Goal: Transaction & Acquisition: Purchase product/service

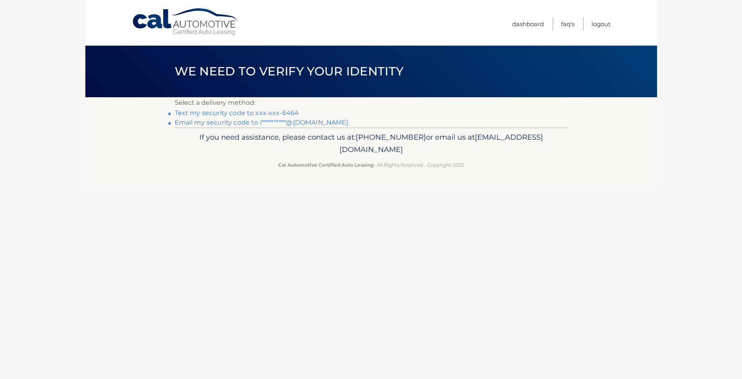
click at [222, 113] on link "Text my security code to xxx-xxx-6464" at bounding box center [237, 113] width 125 height 8
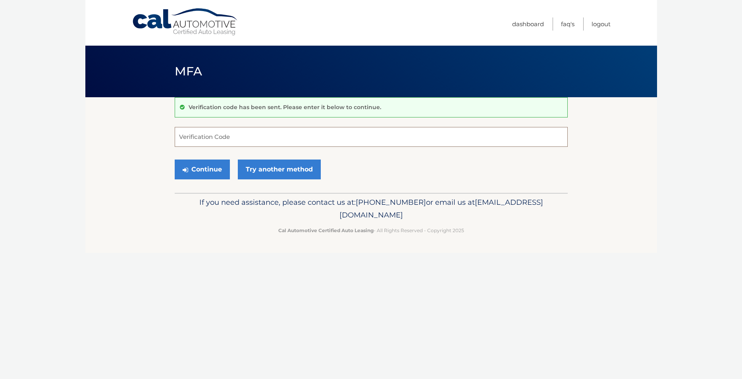
click at [231, 141] on input "Verification Code" at bounding box center [371, 137] width 393 height 20
type input "665693"
click at [202, 169] on button "Continue" at bounding box center [202, 170] width 55 height 20
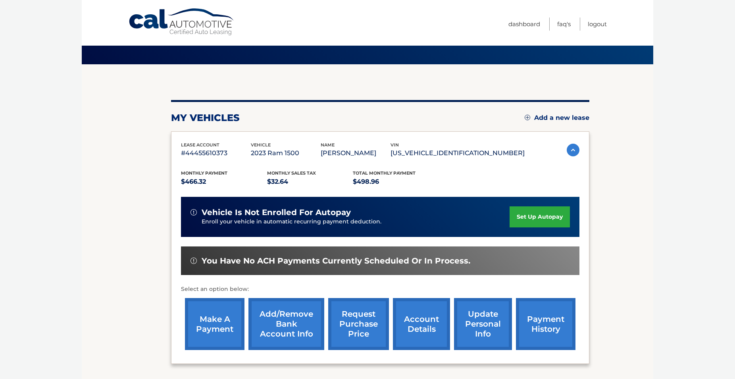
scroll to position [54, 0]
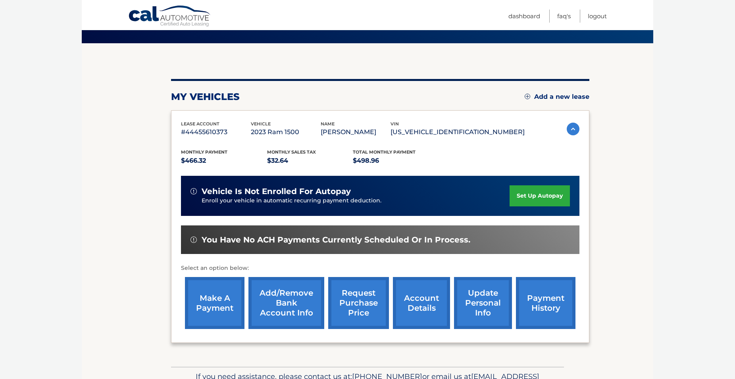
click at [219, 319] on link "make a payment" at bounding box center [215, 303] width 60 height 52
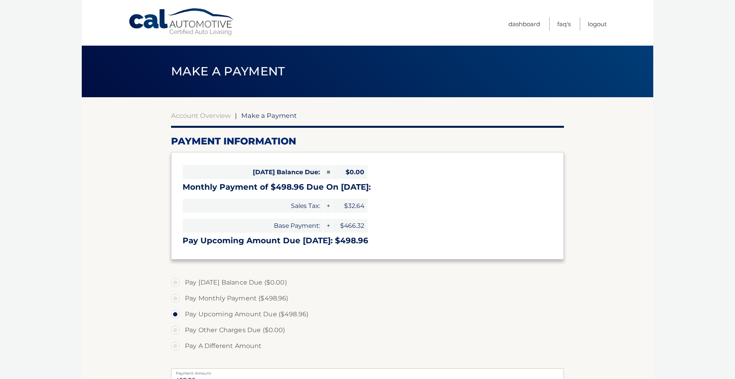
select select "MGI0OTJjNmYtZDUyZS00NGNlLTlkZTQtODQ4MGFiMGQ4OWNh"
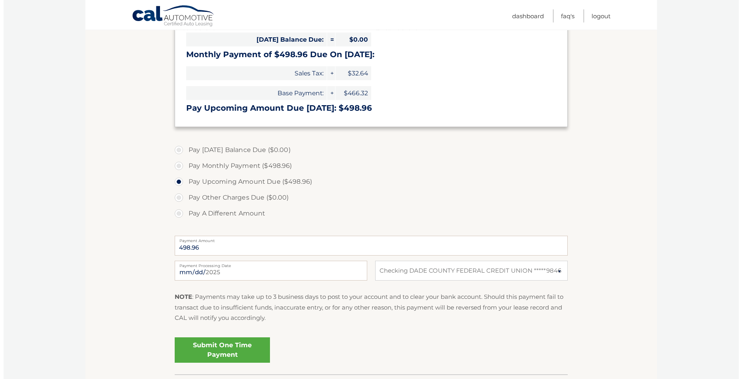
scroll to position [162, 0]
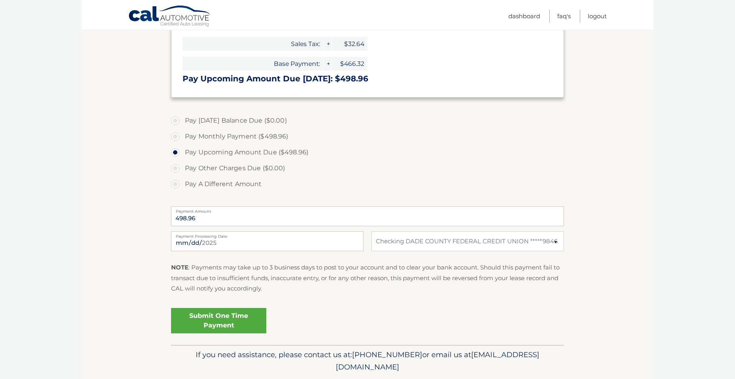
click at [238, 317] on link "Submit One Time Payment" at bounding box center [218, 320] width 95 height 25
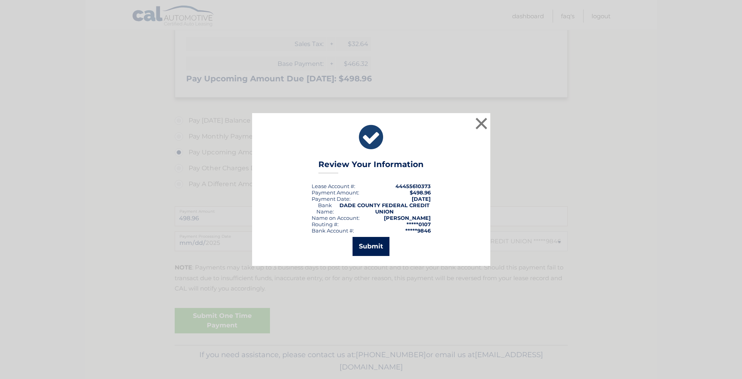
click at [374, 247] on button "Submit" at bounding box center [370, 246] width 37 height 19
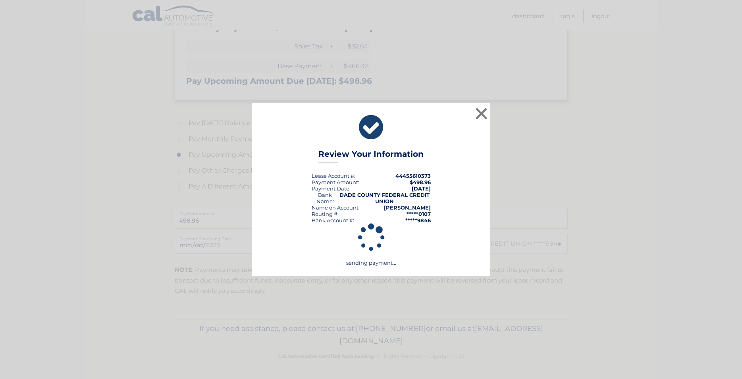
scroll to position [160, 0]
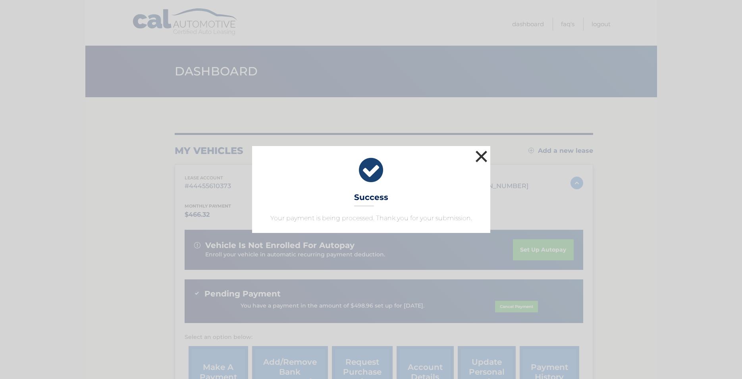
click at [482, 156] on button "×" at bounding box center [481, 156] width 16 height 16
